Goal: Task Accomplishment & Management: Use online tool/utility

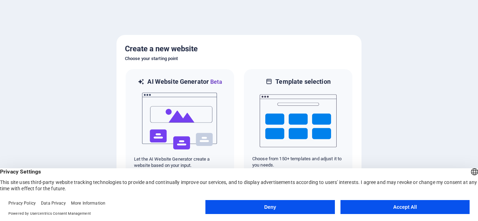
click at [384, 201] on button "Accept All" at bounding box center [404, 207] width 129 height 14
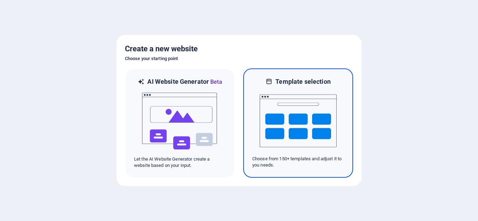
click at [273, 149] on img at bounding box center [297, 121] width 77 height 70
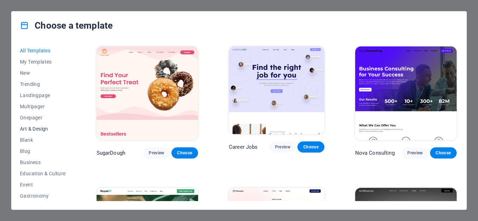
click at [41, 128] on span "Art & Design" at bounding box center [43, 129] width 46 height 6
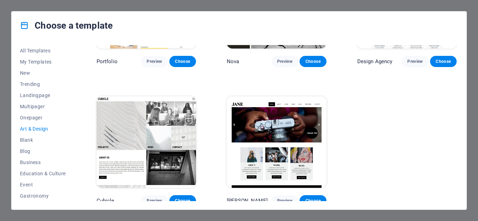
scroll to position [509, 0]
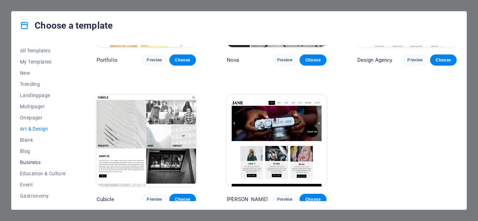
click at [22, 162] on span "Business" at bounding box center [43, 163] width 46 height 6
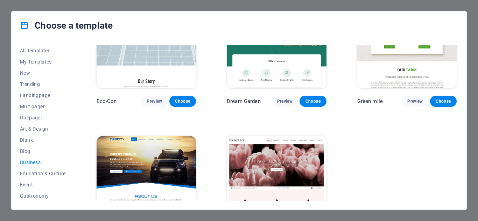
scroll to position [0, 0]
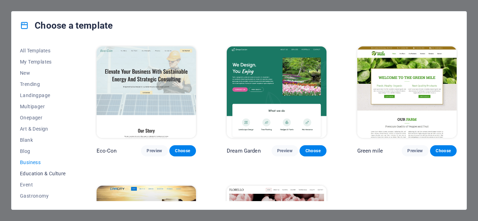
click at [26, 174] on span "Education & Culture" at bounding box center [43, 174] width 46 height 6
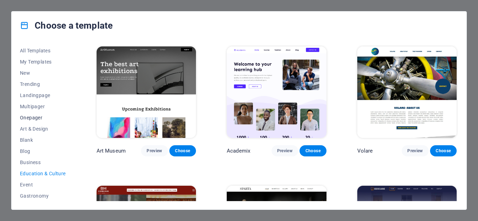
click at [28, 116] on span "Onepager" at bounding box center [43, 118] width 46 height 6
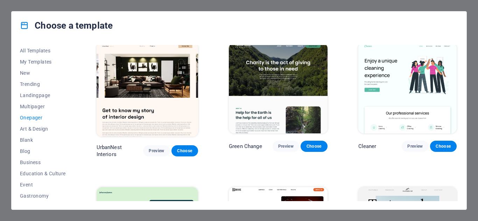
scroll to position [288, 0]
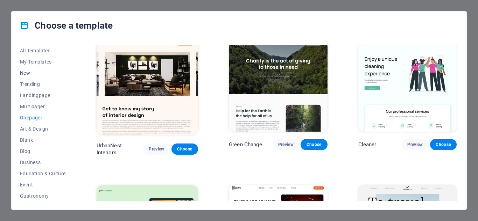
click at [30, 74] on span "New" at bounding box center [43, 73] width 46 height 6
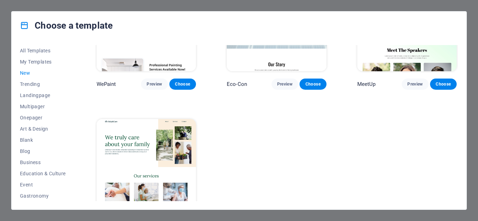
scroll to position [479, 0]
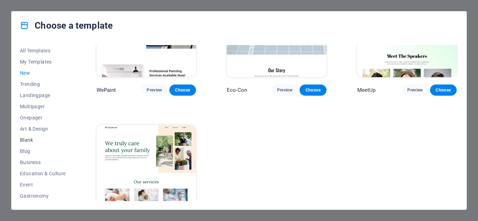
click at [28, 137] on span "Blank" at bounding box center [43, 140] width 46 height 6
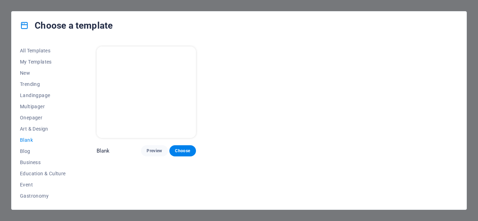
scroll to position [0, 0]
click at [26, 73] on span "New" at bounding box center [43, 73] width 46 height 6
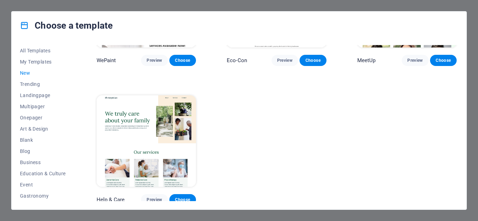
scroll to position [509, 0]
click at [38, 62] on span "My Templates" at bounding box center [43, 62] width 46 height 6
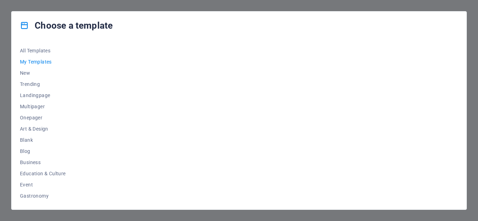
scroll to position [0, 0]
click at [37, 50] on span "All Templates" at bounding box center [43, 51] width 46 height 6
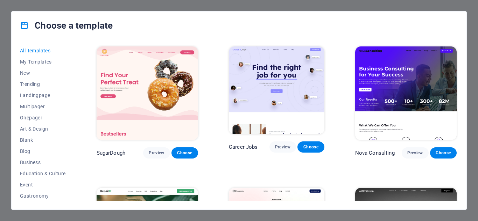
click at [37, 50] on span "All Templates" at bounding box center [43, 51] width 46 height 6
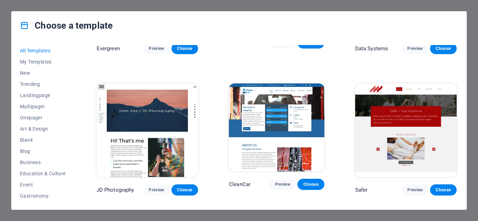
scroll to position [2633, 0]
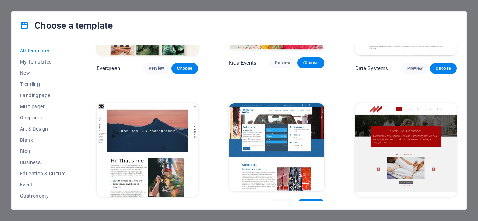
click at [157, 207] on span "Preview" at bounding box center [156, 210] width 15 height 6
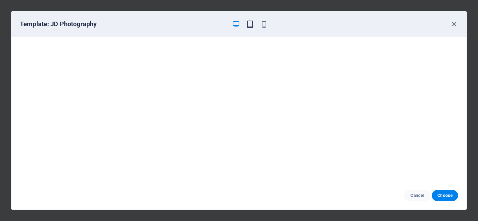
click at [249, 26] on icon "button" at bounding box center [250, 24] width 8 height 8
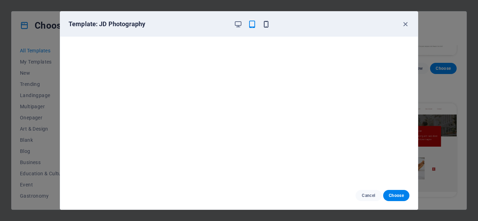
click at [266, 23] on icon "button" at bounding box center [266, 24] width 8 height 8
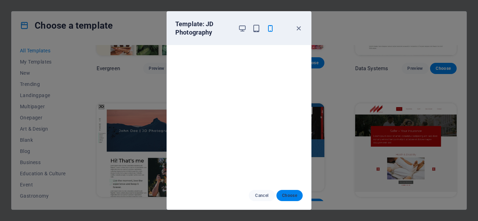
click at [290, 196] on span "Choose" at bounding box center [289, 196] width 15 height 6
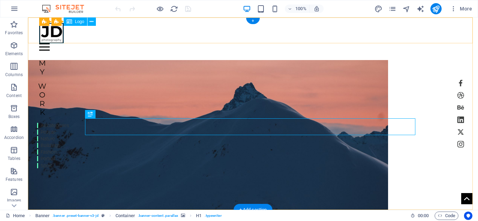
click at [55, 36] on div at bounding box center [252, 33] width 427 height 20
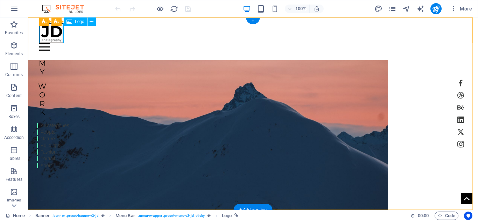
click at [45, 31] on div at bounding box center [252, 33] width 427 height 20
click at [92, 24] on icon at bounding box center [92, 21] width 4 height 7
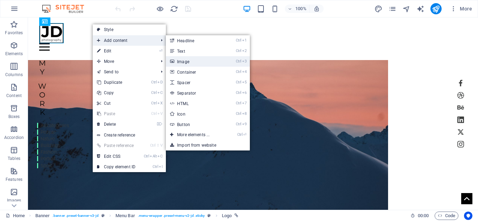
click at [187, 62] on link "Ctrl 3 Image" at bounding box center [195, 61] width 58 height 10
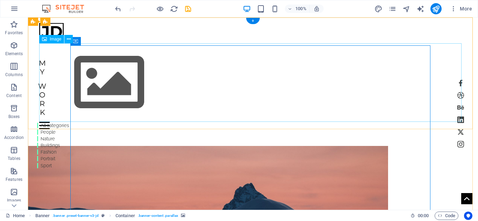
click at [115, 95] on figure at bounding box center [252, 82] width 427 height 79
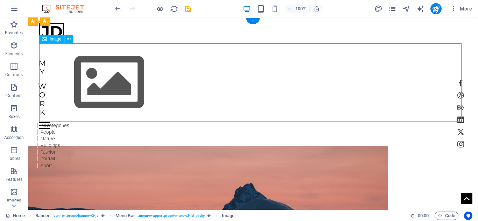
click at [115, 95] on figure at bounding box center [252, 82] width 427 height 79
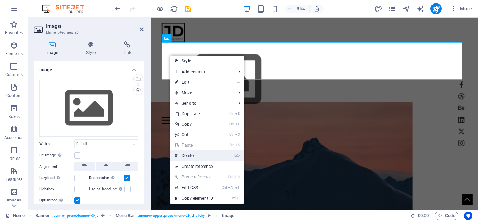
click at [190, 157] on link "⌦ Delete" at bounding box center [193, 156] width 47 height 10
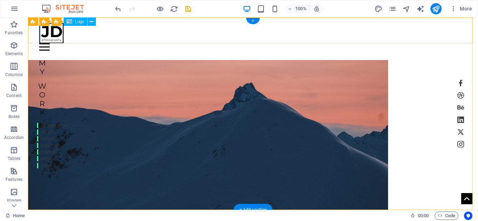
click at [51, 33] on div at bounding box center [252, 33] width 427 height 20
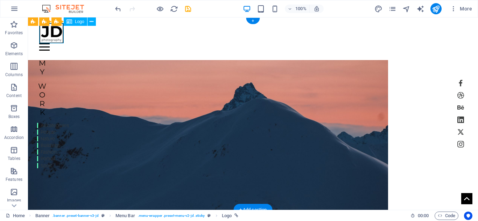
click at [51, 33] on div at bounding box center [252, 33] width 427 height 20
drag, startPoint x: 23, startPoint y: 15, endPoint x: 51, endPoint y: 33, distance: 33.0
click at [51, 33] on div "H1 Banner Container Menu Bar Container Text Container H4 Menu Bar Banner Logo I…" at bounding box center [253, 113] width 450 height 193
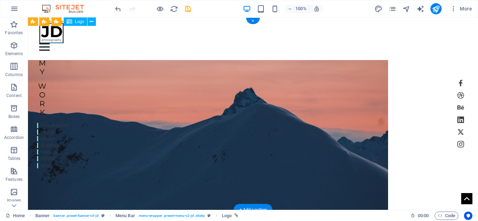
select select "px"
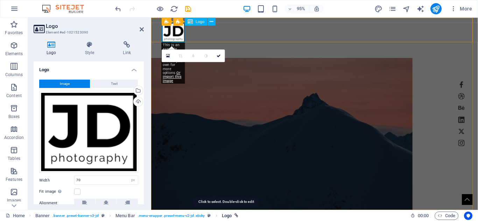
click at [225, 216] on span "Logo" at bounding box center [227, 216] width 10 height 8
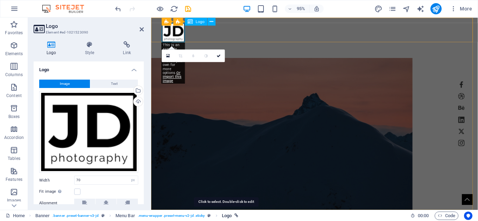
click at [225, 216] on span "Logo" at bounding box center [227, 216] width 10 height 8
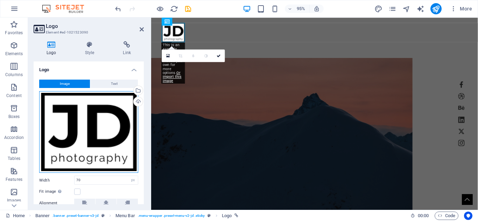
click at [95, 127] on div "Drag files here, click to choose files or select files from Files or our free s…" at bounding box center [88, 132] width 99 height 82
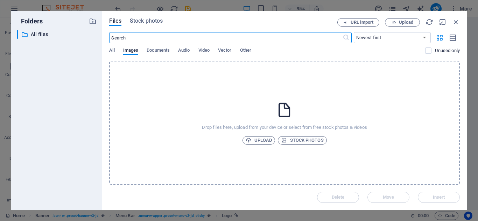
click at [136, 92] on div "Drop files here, upload from your device or select from free stock photos & vid…" at bounding box center [284, 123] width 350 height 124
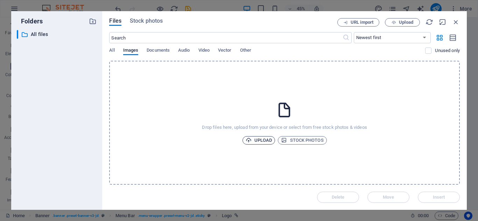
click at [256, 138] on span "Upload" at bounding box center [258, 140] width 27 height 8
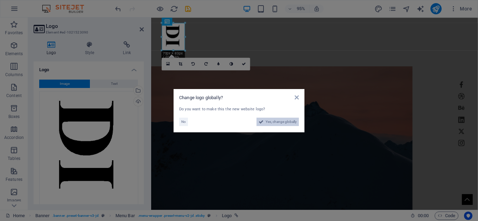
click at [274, 122] on span "Yes, change globally" at bounding box center [280, 122] width 31 height 8
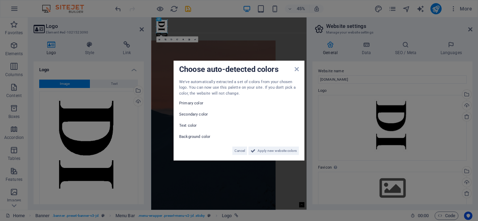
click at [191, 102] on label "Primary color" at bounding box center [200, 103] width 42 height 8
drag, startPoint x: 261, startPoint y: 152, endPoint x: 232, endPoint y: 292, distance: 143.1
click at [261, 152] on span "Apply new website colors" at bounding box center [276, 151] width 39 height 8
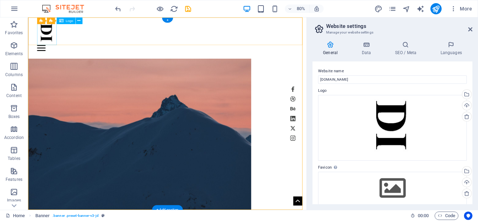
click at [45, 41] on div at bounding box center [202, 37] width 326 height 29
click at [53, 43] on div at bounding box center [202, 37] width 326 height 29
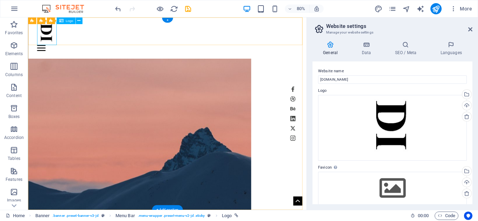
select select "px"
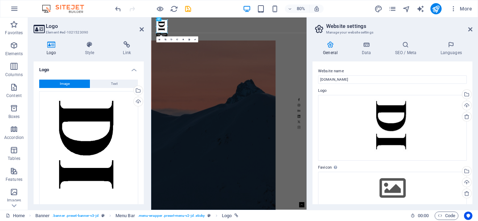
click at [48, 38] on div "Logo Style Link Logo Image Text Drag files here, click to choose files or selec…" at bounding box center [88, 123] width 121 height 174
click at [165, 40] on icon at bounding box center [165, 39] width 2 height 2
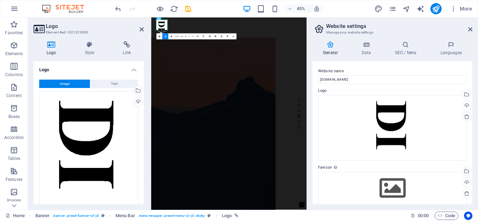
drag, startPoint x: 162, startPoint y: 33, endPoint x: 162, endPoint y: 26, distance: 6.7
click at [162, 26] on div "180 170 160 150 140 130 120 110 100 90 80 70 60 50 40 30 20 10 0 -10 -20 -30 -4…" at bounding box center [161, 25] width 11 height 10
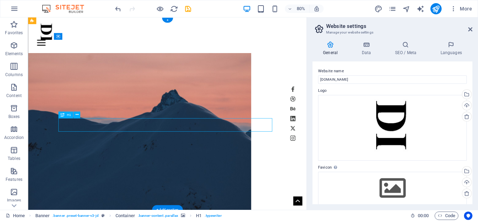
click at [104, 127] on div "H1 Banner Container Menu Bar Container Text Container H4 Banner Logo Image Cont…" at bounding box center [167, 113] width 278 height 193
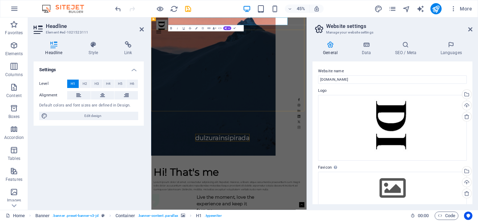
click at [279, 26] on div "Home Work About Pricing News Contact Menu" at bounding box center [323, 34] width 345 height 35
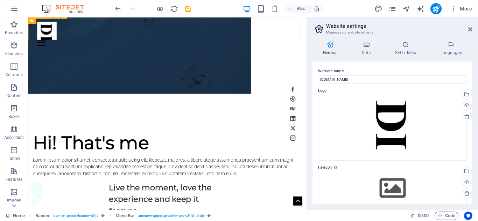
click at [251, 23] on div "Home Work About Pricing News Contact Menu" at bounding box center [202, 34] width 348 height 35
drag, startPoint x: 151, startPoint y: 27, endPoint x: 251, endPoint y: 23, distance: 100.1
click at [251, 23] on div "Home Work About Pricing News Contact Menu" at bounding box center [202, 34] width 348 height 35
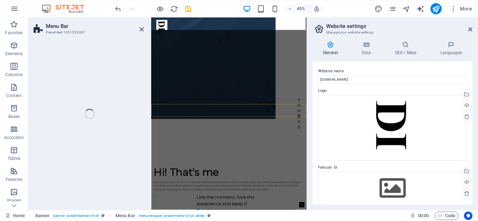
scroll to position [14, 0]
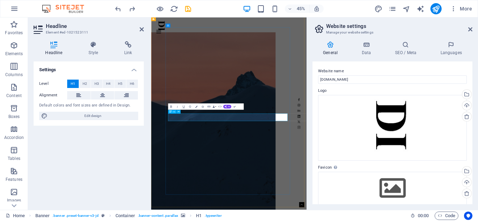
scroll to position [6, 0]
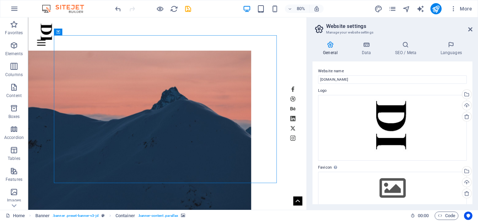
click at [274, 172] on figure at bounding box center [167, 162] width 278 height 207
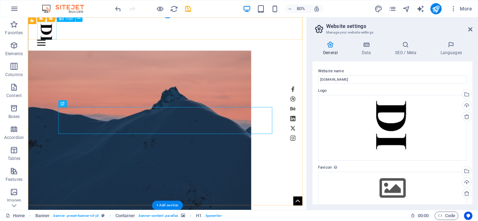
click at [51, 37] on div at bounding box center [202, 34] width 326 height 22
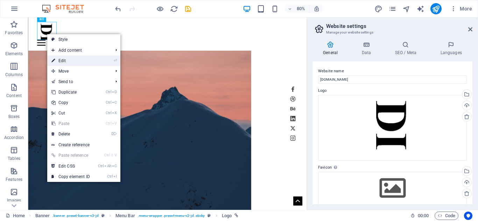
click at [66, 61] on link "⏎ Edit" at bounding box center [70, 61] width 47 height 10
select select "px"
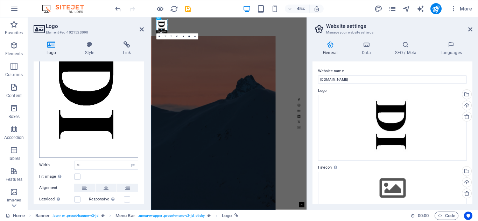
scroll to position [55, 0]
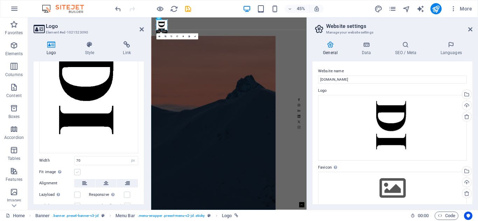
click at [76, 172] on label at bounding box center [77, 172] width 6 height 6
click at [0, 0] on input "Fit image Automatically fit image to a fixed width and height" at bounding box center [0, 0] width 0 height 0
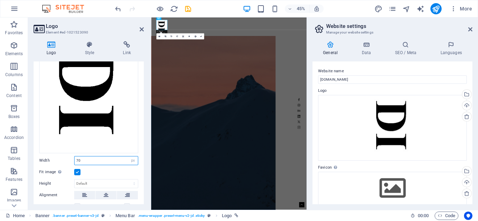
click at [103, 161] on input "70" at bounding box center [105, 161] width 63 height 8
drag, startPoint x: 79, startPoint y: 156, endPoint x: 75, endPoint y: 154, distance: 4.4
click at [75, 154] on div "Image Text Drag files here, click to choose files or select files from Files or…" at bounding box center [89, 147] width 110 height 255
drag, startPoint x: 84, startPoint y: 156, endPoint x: 63, endPoint y: 154, distance: 20.8
click at [63, 154] on div "Image Text Drag files here, click to choose files or select files from Files or…" at bounding box center [89, 147] width 110 height 255
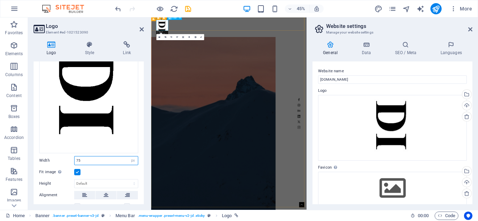
type input "75"
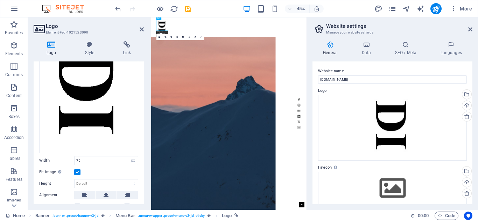
scroll to position [0, 0]
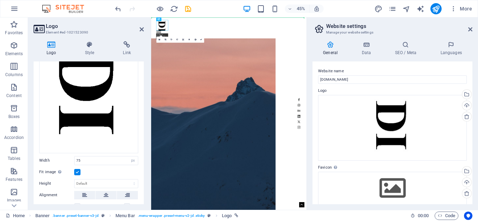
drag, startPoint x: 173, startPoint y: 46, endPoint x: 313, endPoint y: 55, distance: 140.5
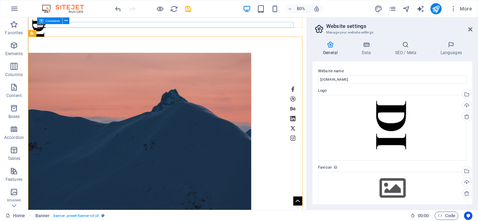
click at [40, 24] on icon at bounding box center [41, 20] width 4 height 7
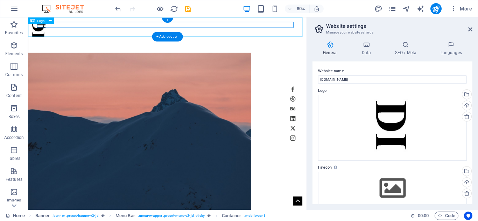
click at [42, 36] on div at bounding box center [202, 29] width 348 height 24
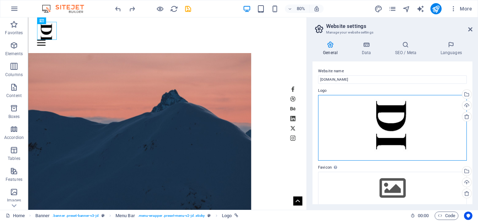
click at [388, 138] on div "Drag files here, click to choose files or select files from Files or our free s…" at bounding box center [392, 128] width 149 height 66
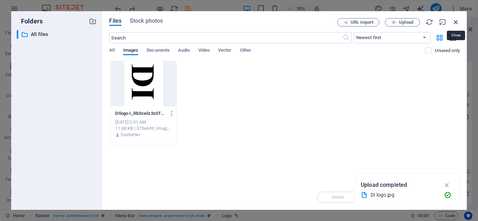
click at [456, 23] on icon "button" at bounding box center [456, 22] width 8 height 8
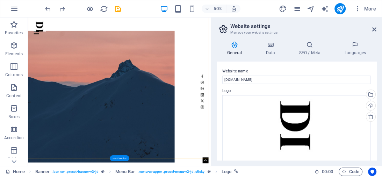
scroll to position [30, 0]
click at [48, 29] on div at bounding box center [210, 34] width 343 height 22
click at [52, 31] on div at bounding box center [210, 34] width 343 height 22
select select "px"
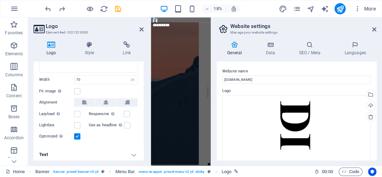
scroll to position [136, 0]
click at [129, 148] on h4 "Text" at bounding box center [89, 153] width 110 height 17
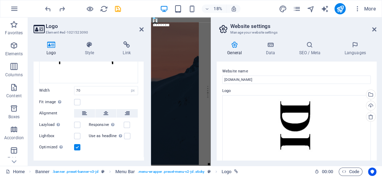
scroll to position [130, 0]
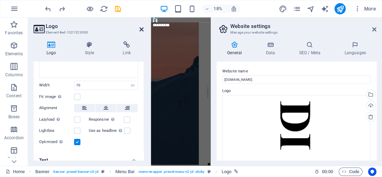
click at [140, 28] on icon at bounding box center [142, 30] width 4 height 6
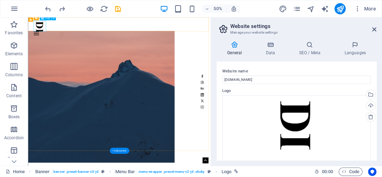
click at [51, 38] on div at bounding box center [210, 34] width 343 height 22
click at [50, 36] on div at bounding box center [210, 34] width 343 height 22
click at [53, 31] on div at bounding box center [210, 34] width 343 height 22
select select "px"
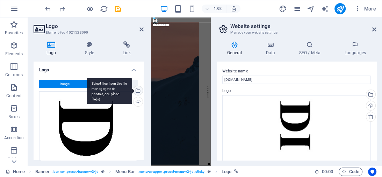
click at [138, 91] on div "Select files from the file manager, stock photos, or upload file(s)" at bounding box center [137, 91] width 10 height 10
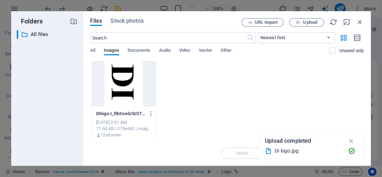
click at [300, 17] on div "Files Stock photos URL import Upload ​ Newest first Oldest first Name (A-Z) Nam…" at bounding box center [227, 88] width 288 height 155
click at [300, 20] on button "Upload" at bounding box center [306, 22] width 35 height 8
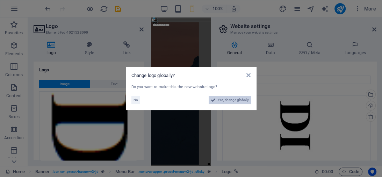
type input "70"
click at [220, 99] on span "Yes, change globally" at bounding box center [233, 100] width 31 height 8
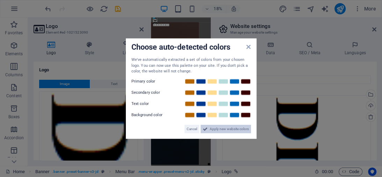
click at [216, 126] on span "Apply new website colors" at bounding box center [229, 128] width 39 height 8
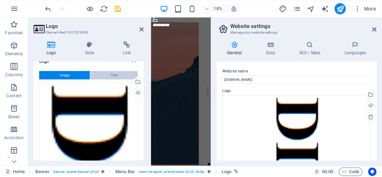
scroll to position [8, 0]
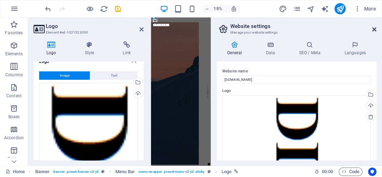
click at [373, 28] on icon at bounding box center [374, 30] width 4 height 6
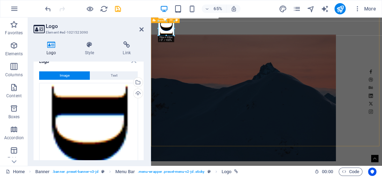
click at [171, 120] on div "Home Work About Pricing News Contact Menu Be Authentic. Be Assertive. dulzurain…" at bounding box center [329, 171] width 356 height 368
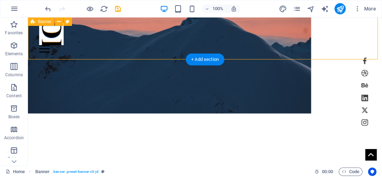
scroll to position [131, 0]
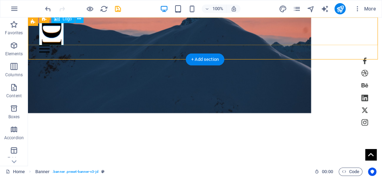
click at [43, 26] on div at bounding box center [205, 34] width 332 height 22
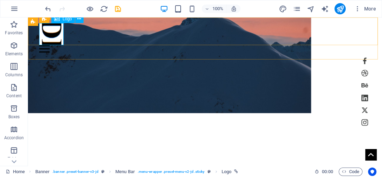
click at [64, 21] on div "Logo" at bounding box center [62, 19] width 23 height 8
click at [64, 19] on span "Logo" at bounding box center [67, 19] width 9 height 4
click at [48, 29] on div at bounding box center [205, 34] width 332 height 22
select select "px"
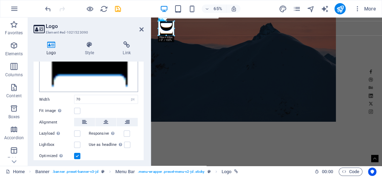
scroll to position [128, 0]
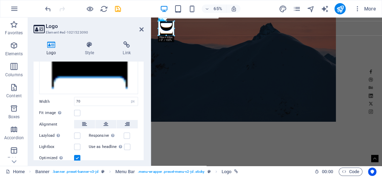
click at [166, 35] on div at bounding box center [166, 36] width 16 height 2
click at [81, 97] on input "70" at bounding box center [105, 101] width 63 height 8
type input "7"
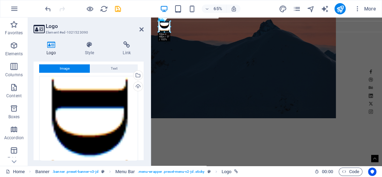
scroll to position [26, 0]
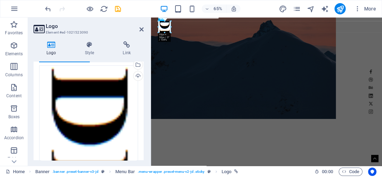
drag, startPoint x: 164, startPoint y: 32, endPoint x: 156, endPoint y: 33, distance: 7.8
click at [178, 14] on div "65%" at bounding box center [200, 8] width 81 height 11
click at [179, 3] on div "65%" at bounding box center [200, 8] width 81 height 11
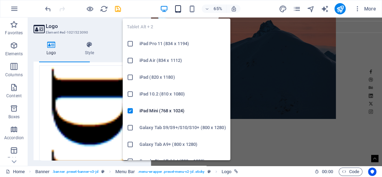
click at [178, 8] on icon "button" at bounding box center [178, 9] width 8 height 8
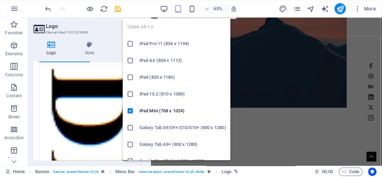
type input "50"
click at [181, 9] on icon "button" at bounding box center [178, 9] width 8 height 8
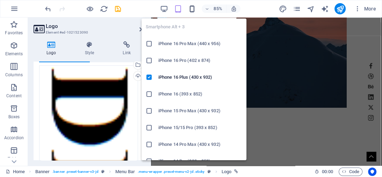
click at [188, 7] on icon "button" at bounding box center [192, 9] width 8 height 8
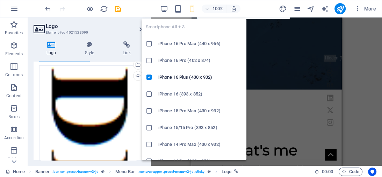
click at [179, 39] on li "iPhone 16 Pro Max (440 x 956)" at bounding box center [194, 43] width 105 height 17
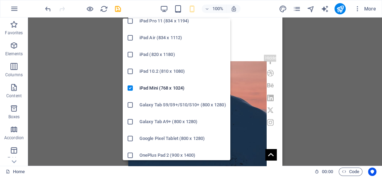
scroll to position [21, 0]
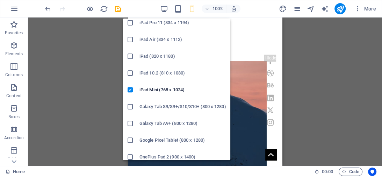
click at [155, 105] on h6 "Galaxy Tab S9/S9+/S10/S10+ (800 x 1280)" at bounding box center [183, 106] width 87 height 8
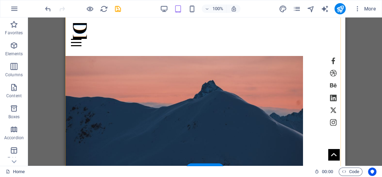
scroll to position [11, 0]
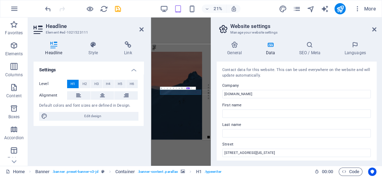
click at [231, 99] on div "Contact data for this website. This can be used everywhere on the website and w…" at bounding box center [297, 111] width 160 height 99
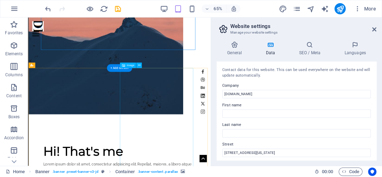
scroll to position [152, 0]
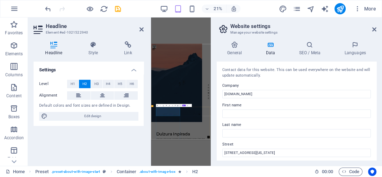
scroll to position [448, 0]
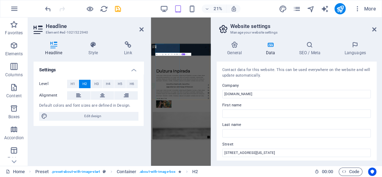
click at [186, 161] on h2 "Dulzura Inpirada" at bounding box center [290, 171] width 235 height 21
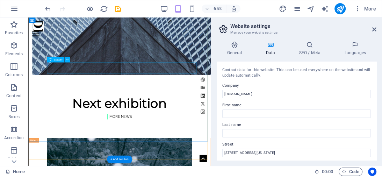
scroll to position [1310, 0]
